Goal: Task Accomplishment & Management: Manage account settings

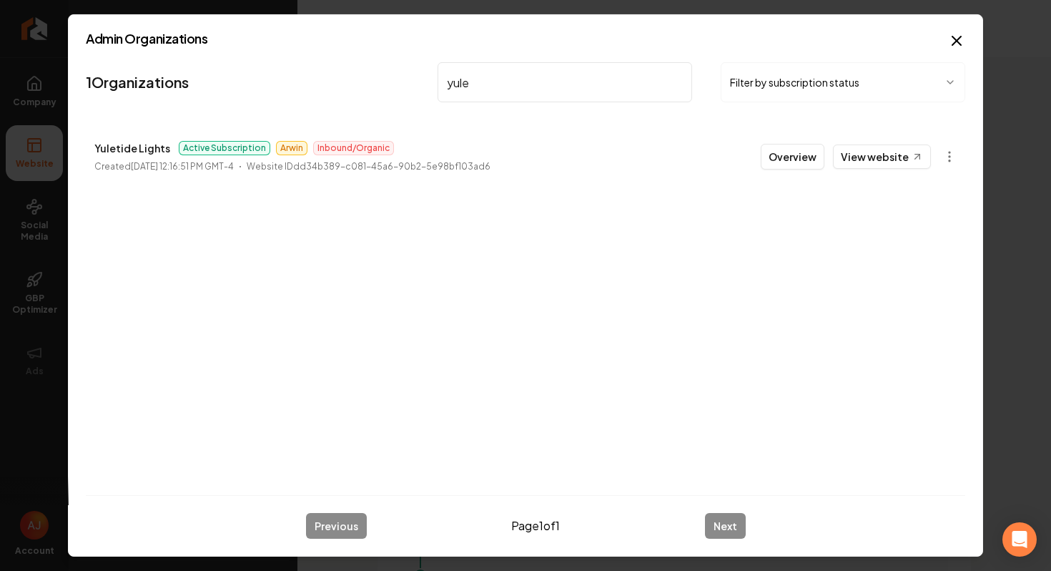
scroll to position [1332, 0]
drag, startPoint x: 491, startPoint y: 84, endPoint x: 379, endPoint y: 72, distance: 112.2
click at [379, 72] on nav "1 Organizations yule Filter by subscription status" at bounding box center [526, 87] width 880 height 63
type input "terrain"
click at [786, 149] on button "Overview" at bounding box center [793, 157] width 64 height 26
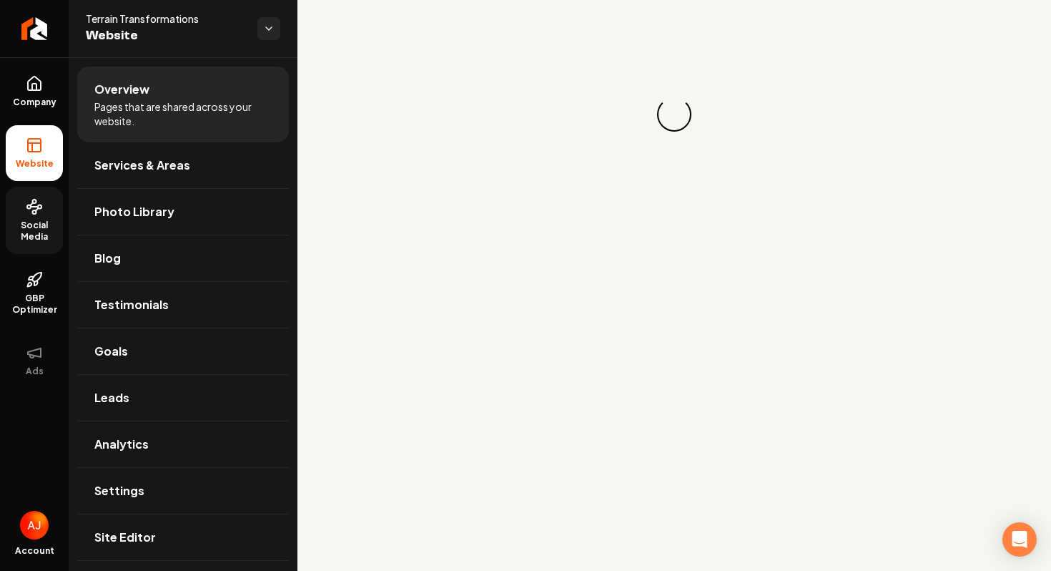
click at [50, 220] on span "Social Media" at bounding box center [34, 231] width 57 height 23
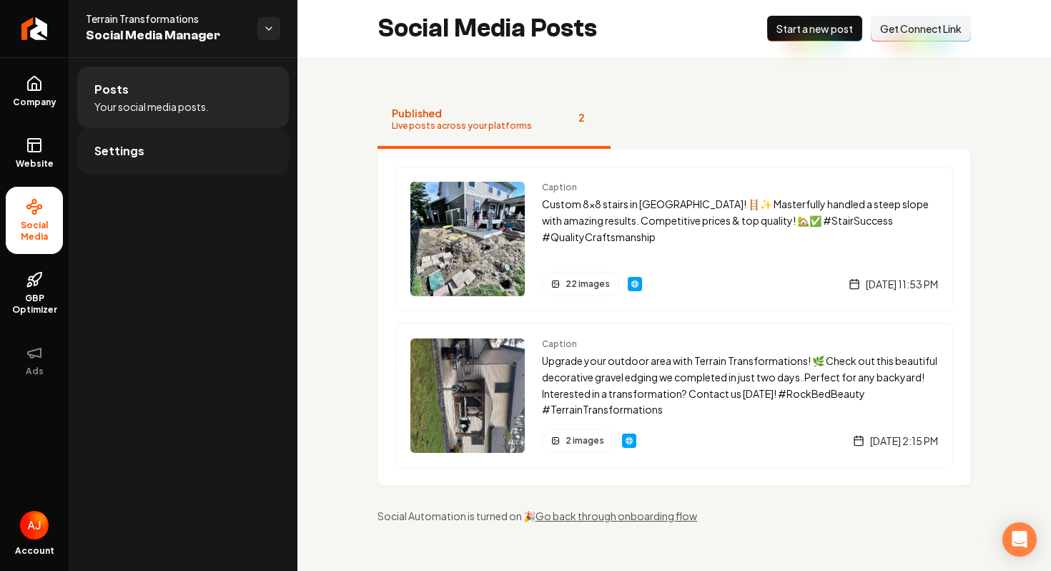
click at [172, 163] on link "Settings" at bounding box center [183, 151] width 212 height 46
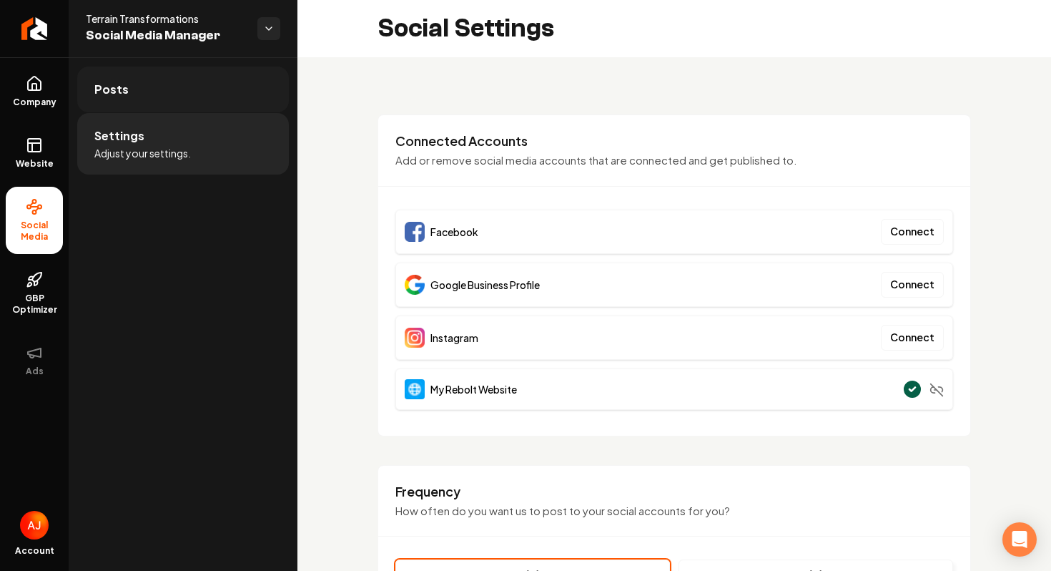
click at [181, 96] on link "Posts" at bounding box center [183, 89] width 212 height 46
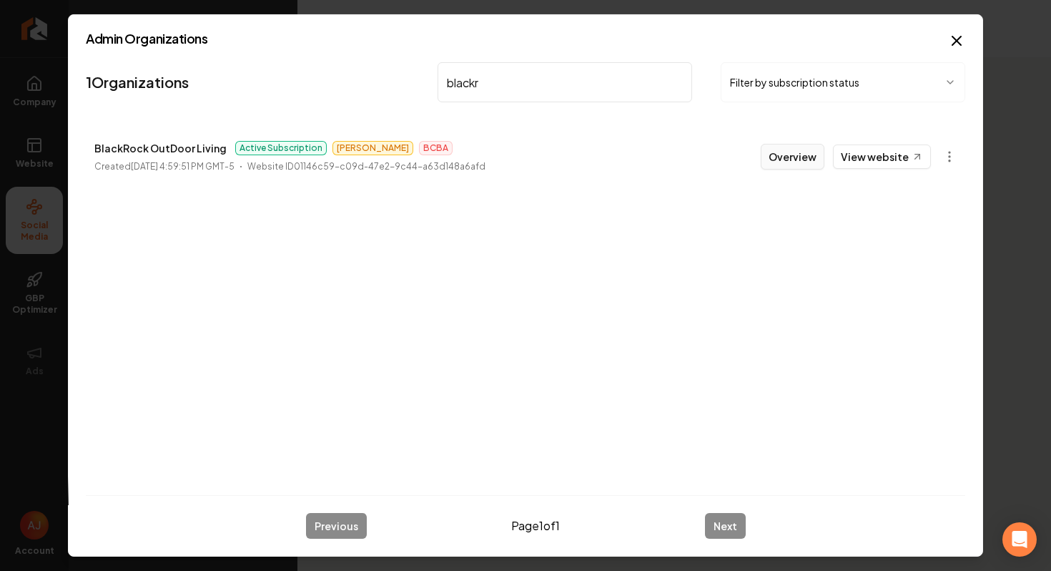
type input "blackr"
click at [772, 157] on button "Overview" at bounding box center [793, 157] width 64 height 26
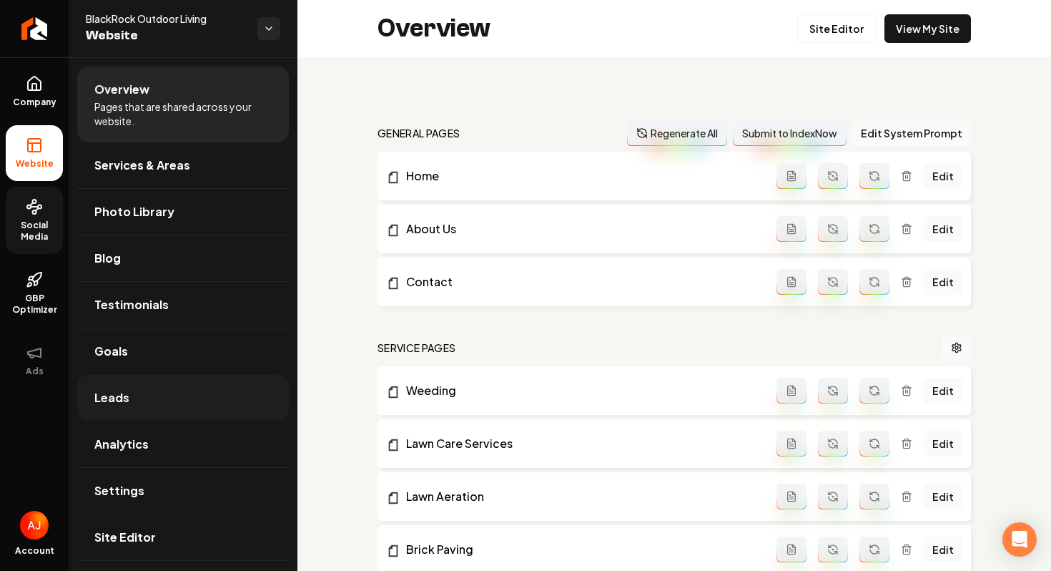
click at [149, 403] on link "Leads" at bounding box center [183, 398] width 212 height 46
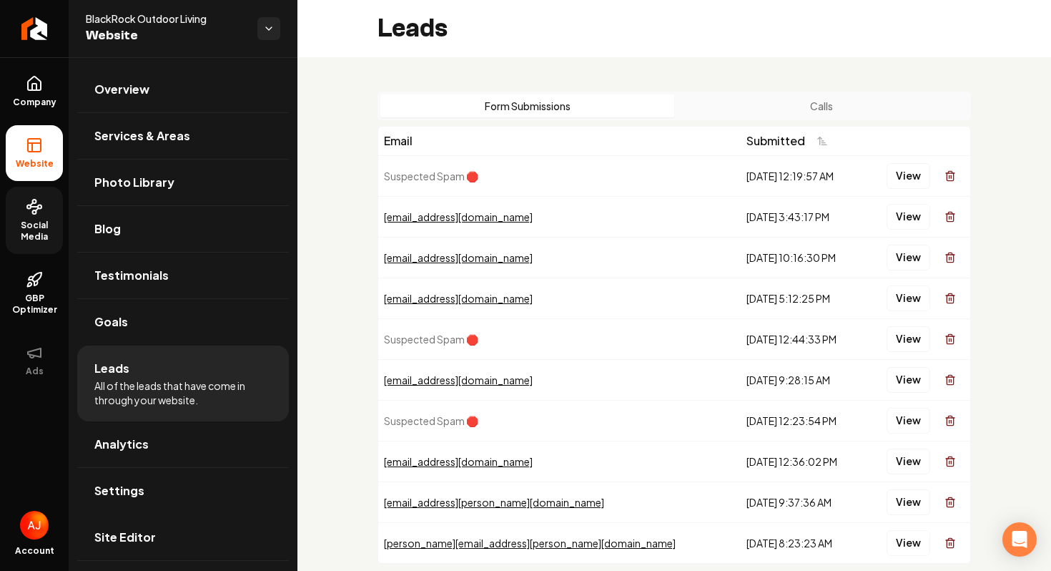
scroll to position [75, 0]
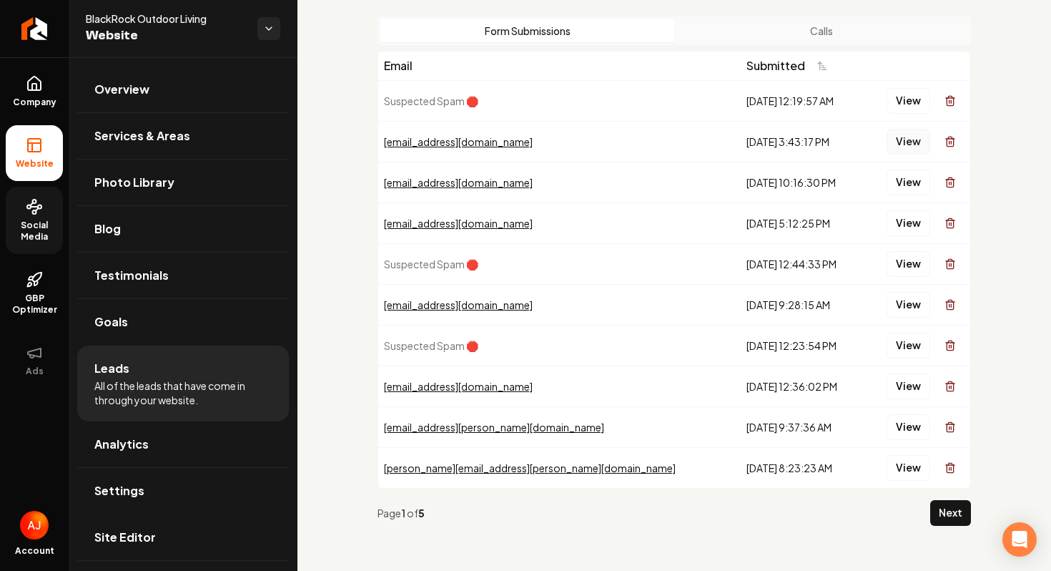
click at [900, 143] on button "View" at bounding box center [909, 142] width 44 height 26
click at [902, 174] on button "View" at bounding box center [909, 182] width 44 height 26
click at [907, 225] on button "View" at bounding box center [909, 223] width 44 height 26
click at [147, 98] on link "Overview" at bounding box center [183, 89] width 212 height 46
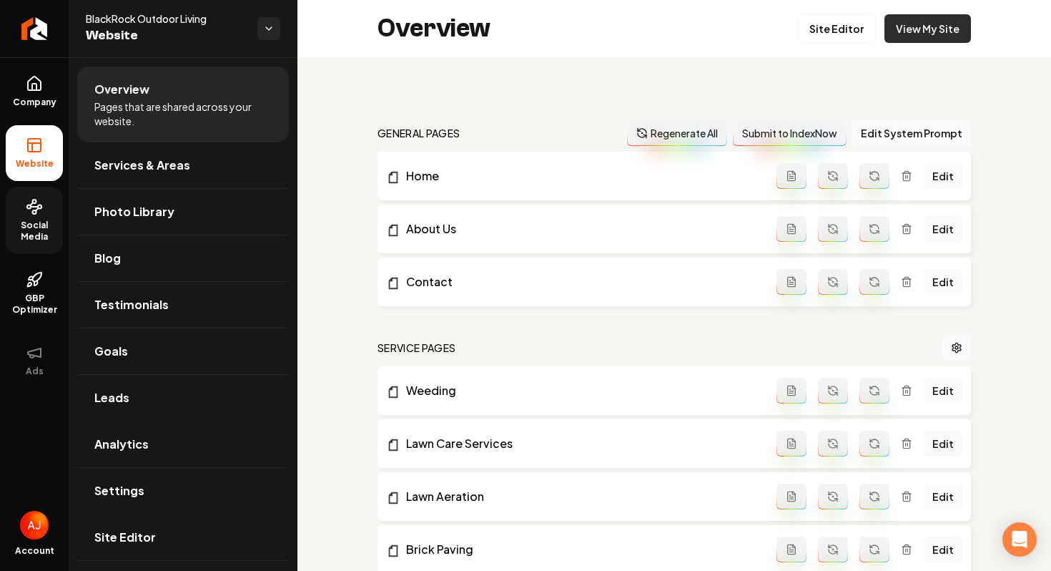
click at [912, 36] on link "View My Site" at bounding box center [928, 28] width 87 height 29
click at [33, 210] on circle at bounding box center [35, 212] width 4 height 4
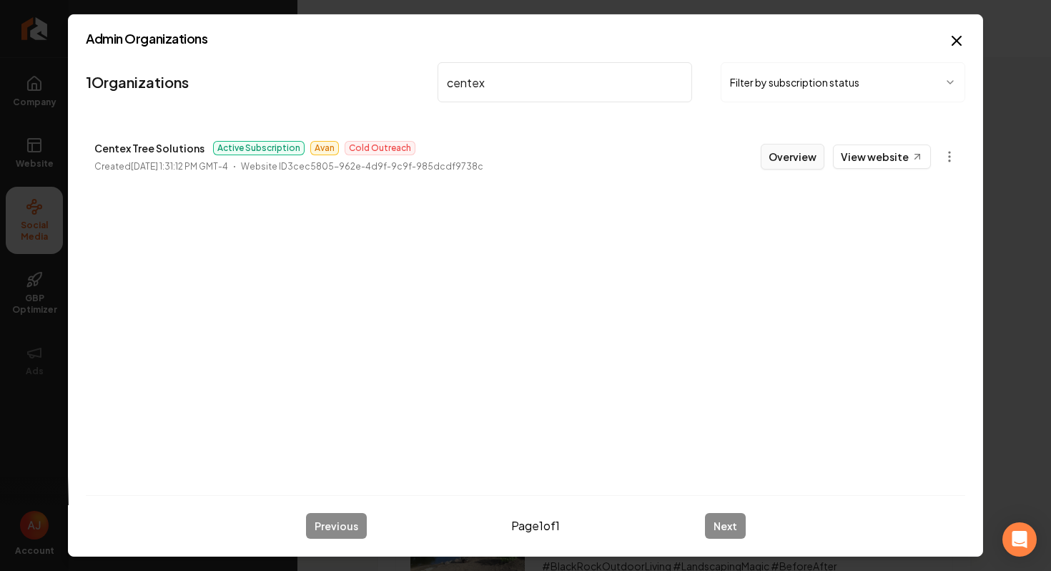
type input "centex"
click at [785, 158] on button "Overview" at bounding box center [793, 157] width 64 height 26
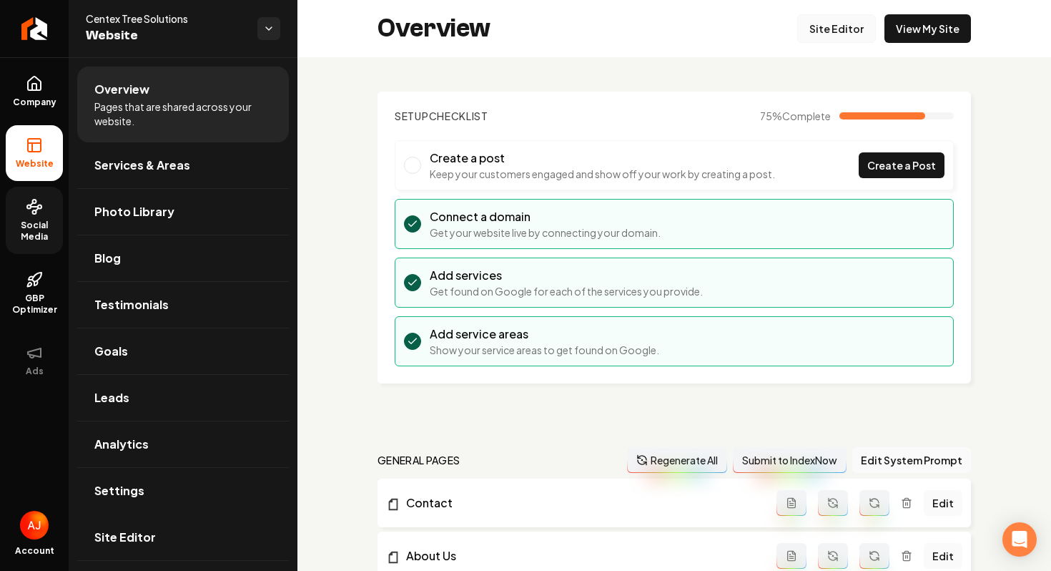
click at [848, 35] on link "Site Editor" at bounding box center [836, 28] width 79 height 29
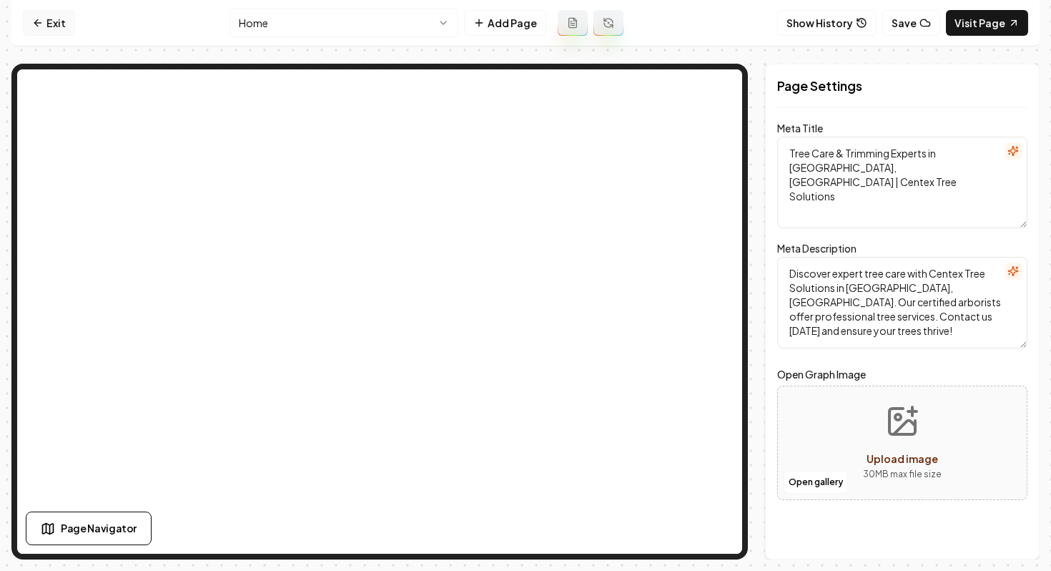
click at [54, 24] on link "Exit" at bounding box center [49, 23] width 52 height 26
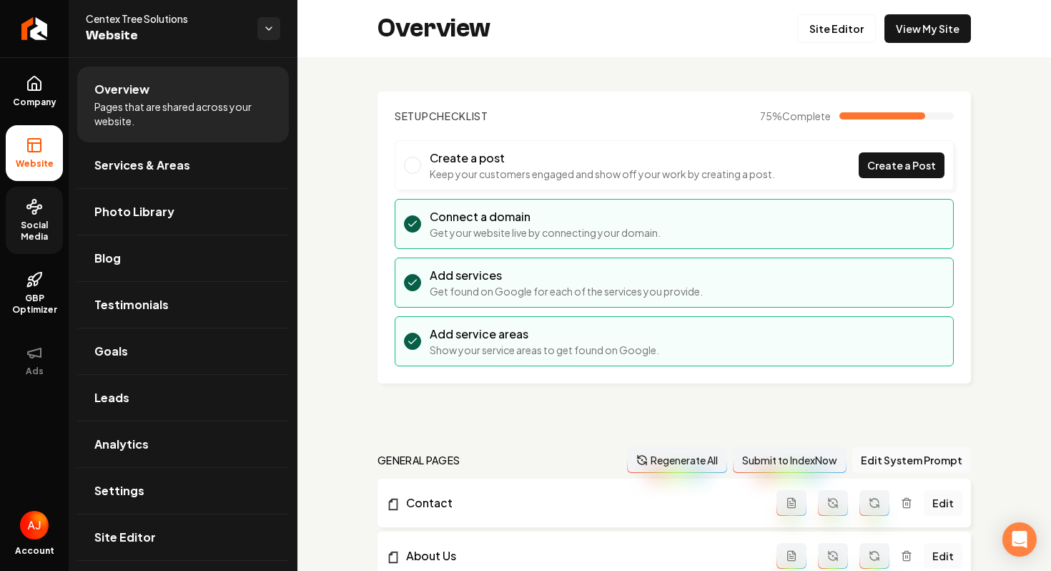
click at [61, 228] on span "Social Media" at bounding box center [34, 231] width 57 height 23
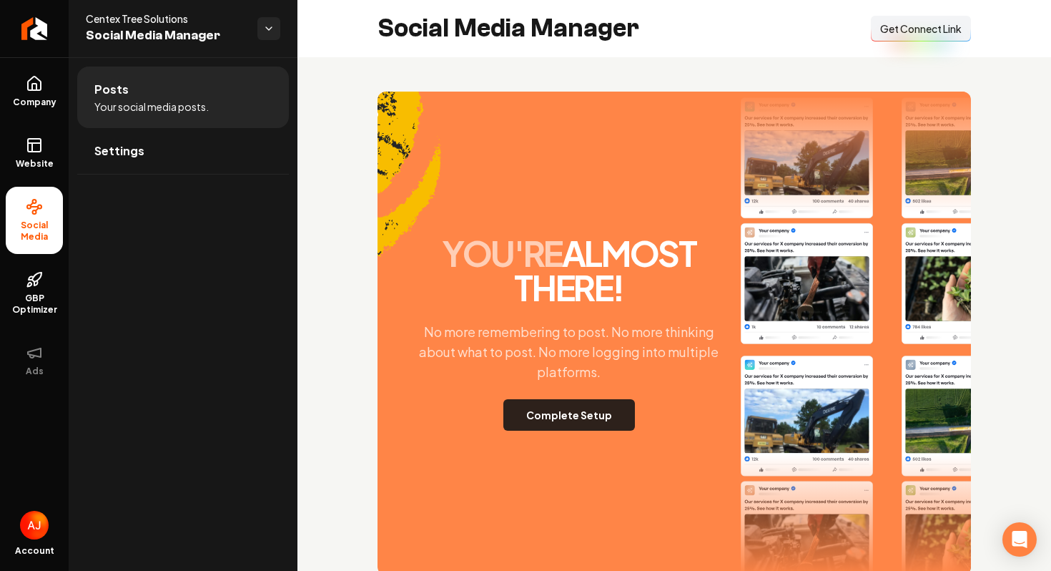
click at [553, 402] on button "Complete Setup" at bounding box center [569, 414] width 132 height 31
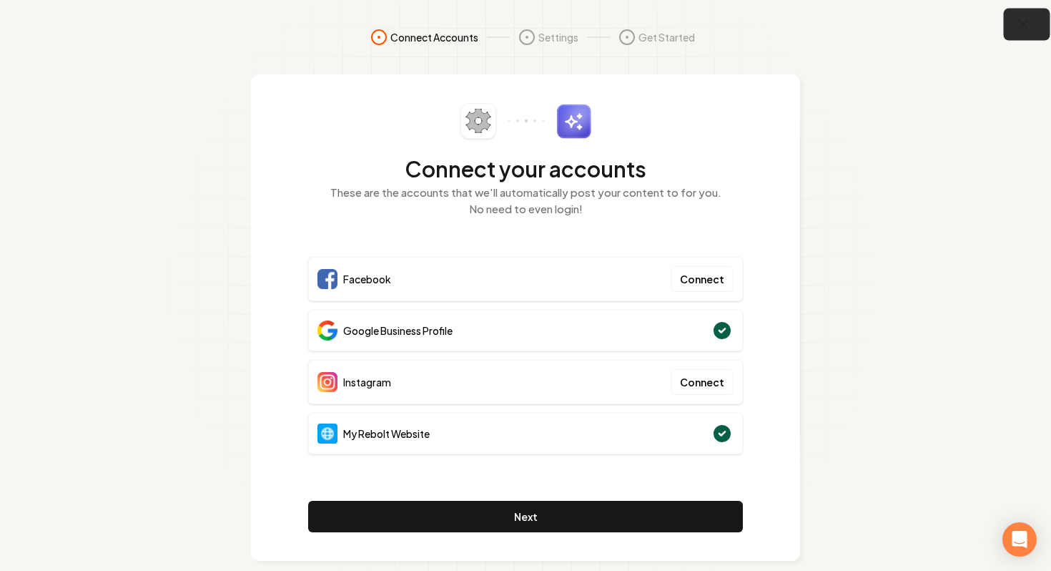
click at [1021, 21] on icon "button" at bounding box center [1023, 24] width 9 height 9
